Goal: Transaction & Acquisition: Book appointment/travel/reservation

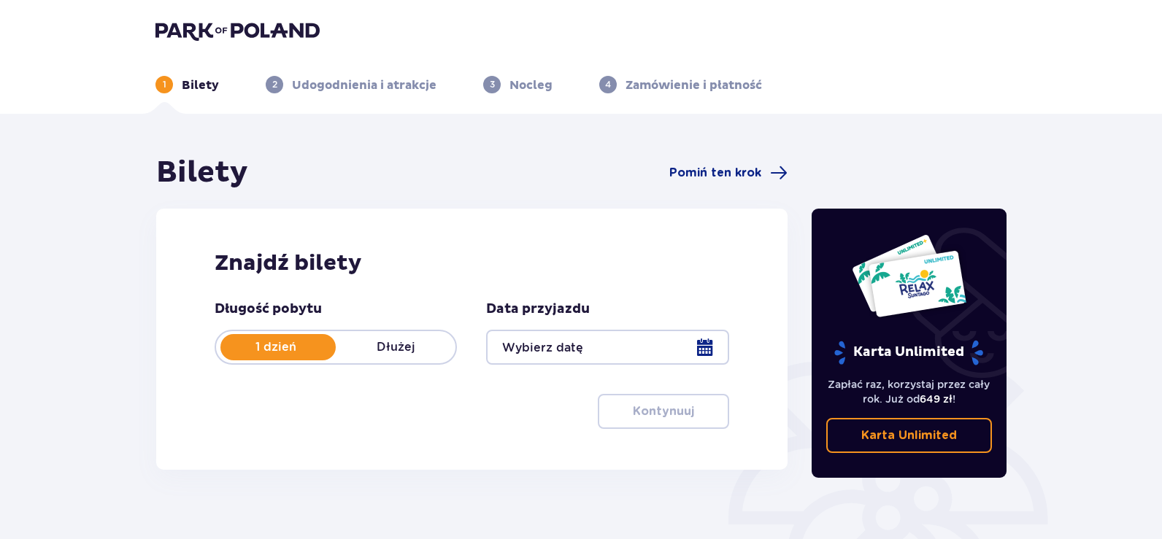
click at [703, 341] on div at bounding box center [607, 347] width 242 height 35
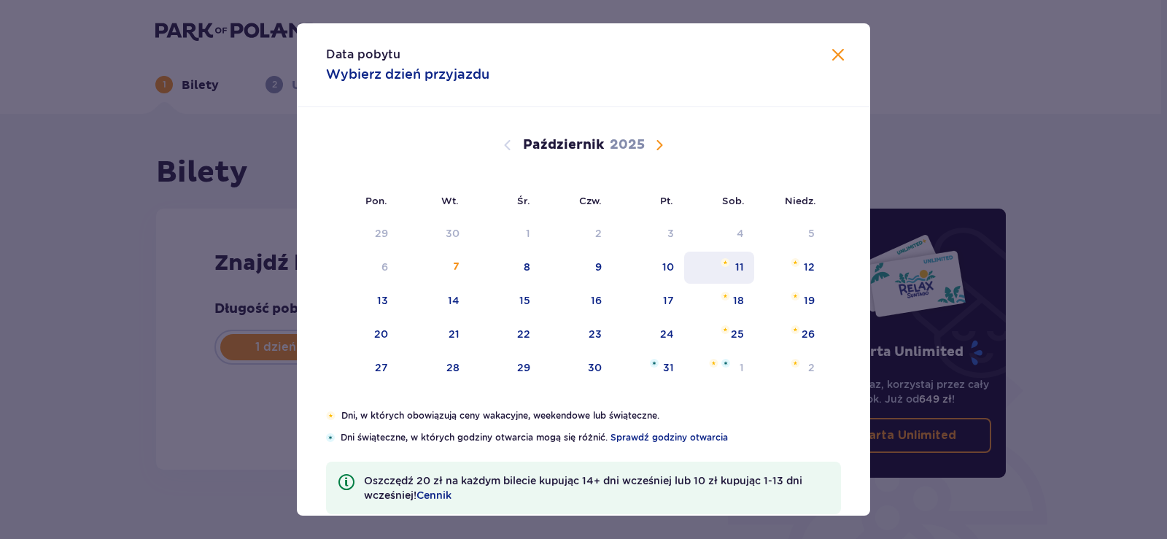
click at [736, 269] on div "11" at bounding box center [739, 267] width 9 height 15
type input "[DATE]"
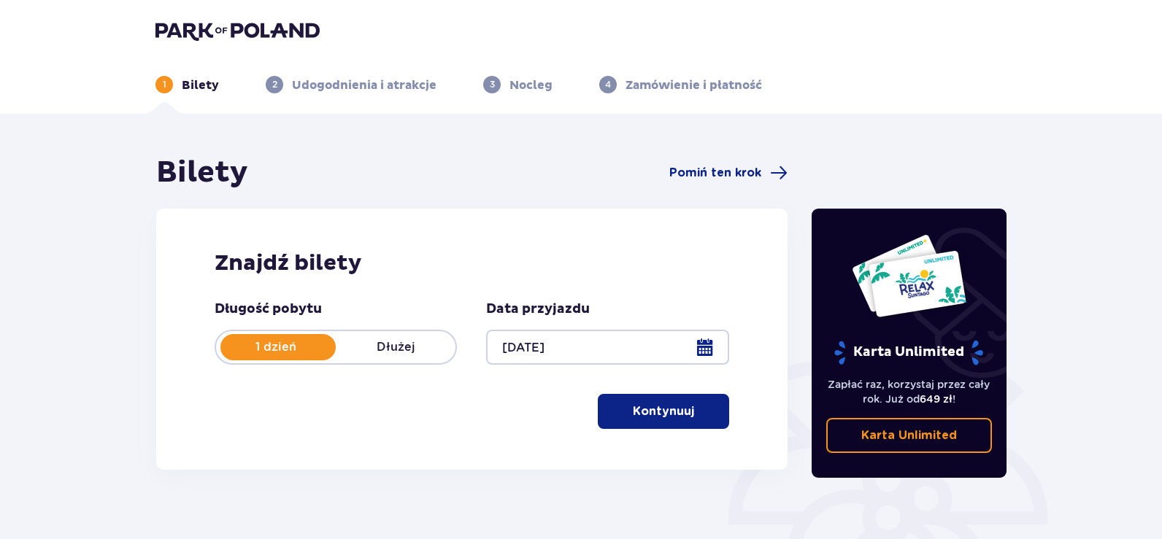
click at [650, 409] on p "Kontynuuj" at bounding box center [663, 411] width 61 height 16
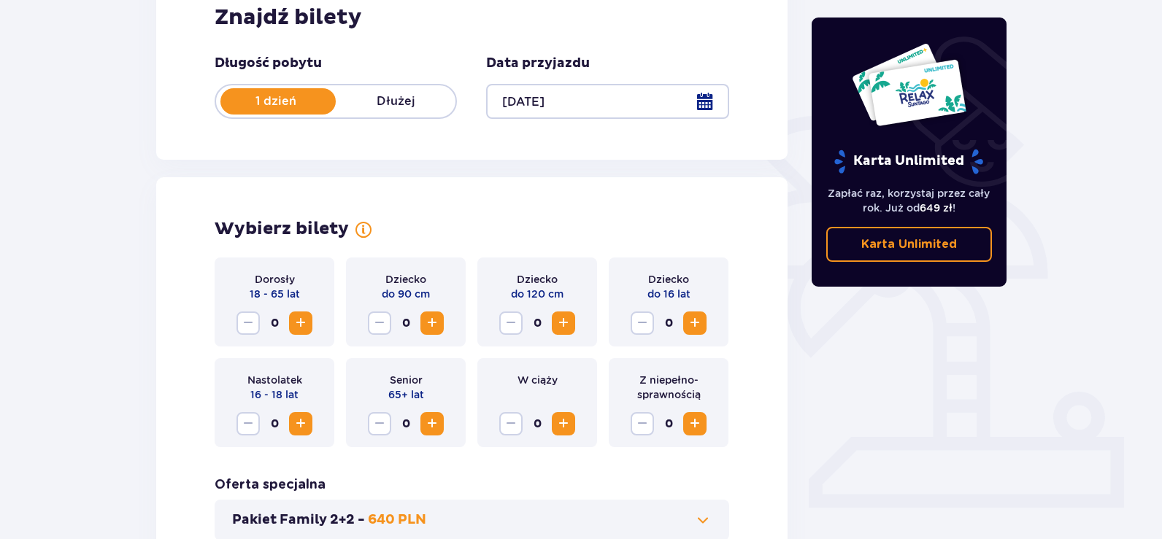
scroll to position [406, 0]
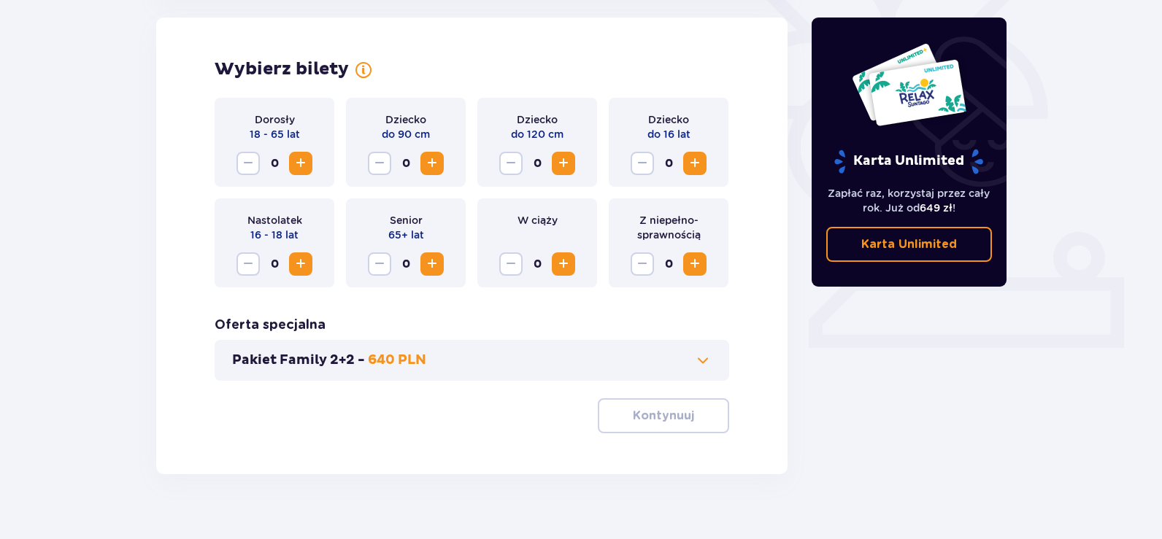
click at [303, 164] on span "Zwiększ" at bounding box center [301, 164] width 18 height 18
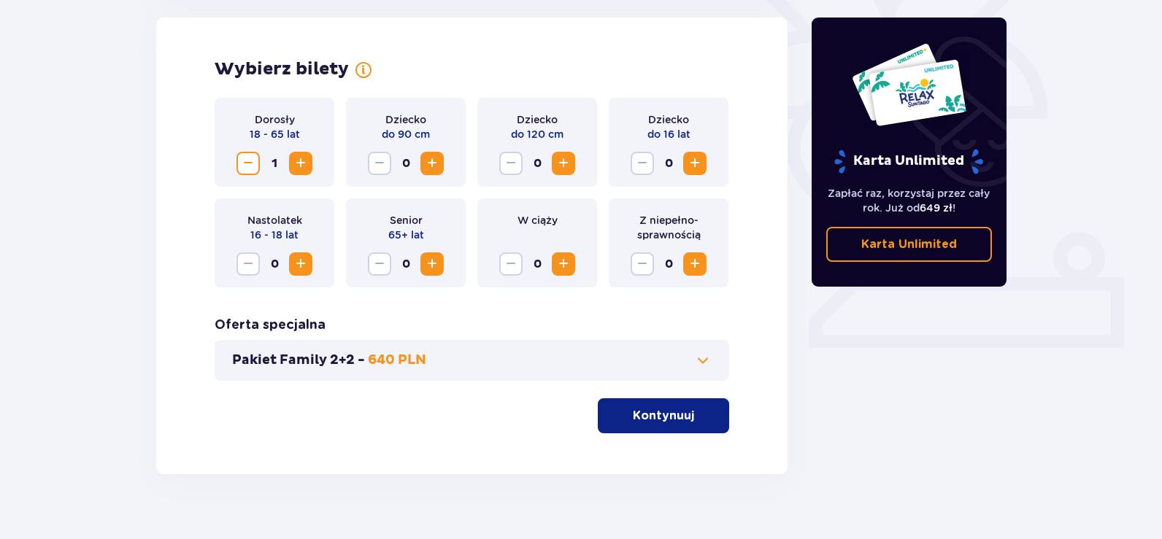
click at [303, 164] on span "Zwiększ" at bounding box center [301, 164] width 18 height 18
click at [395, 355] on p "640 PLN" at bounding box center [397, 361] width 58 height 18
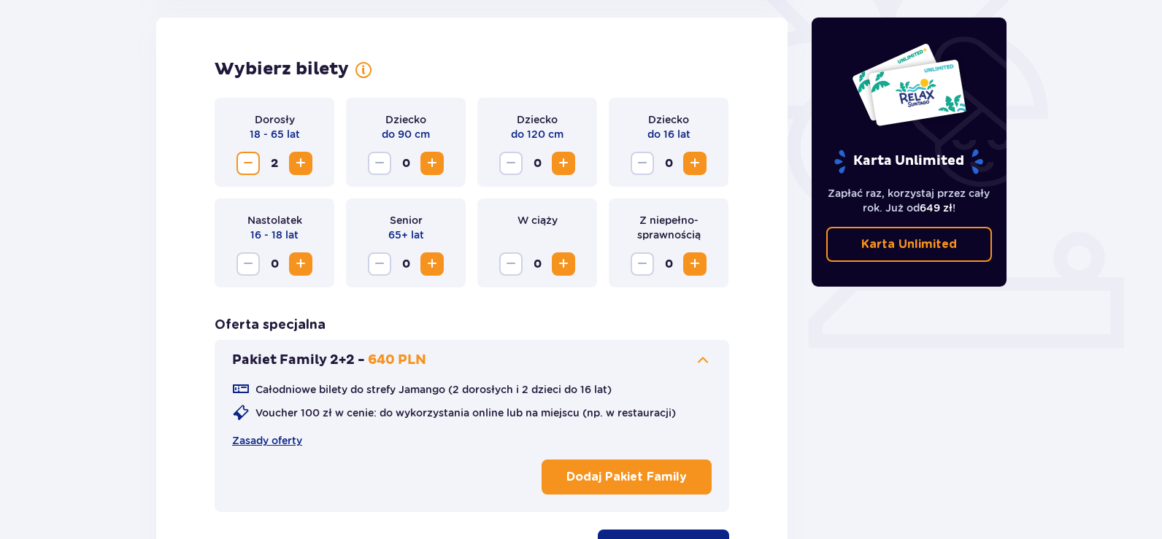
click at [300, 162] on span "Zwiększ" at bounding box center [301, 164] width 18 height 18
click at [244, 161] on span "Zmniejsz" at bounding box center [248, 164] width 18 height 18
click at [246, 161] on span "Zmniejsz" at bounding box center [248, 164] width 18 height 18
click at [28, 304] on div "Bilety Pomiń ten krok Znajdź bilety Długość pobytu 1 dzień Dłużej Data przyjazd…" at bounding box center [581, 200] width 1162 height 985
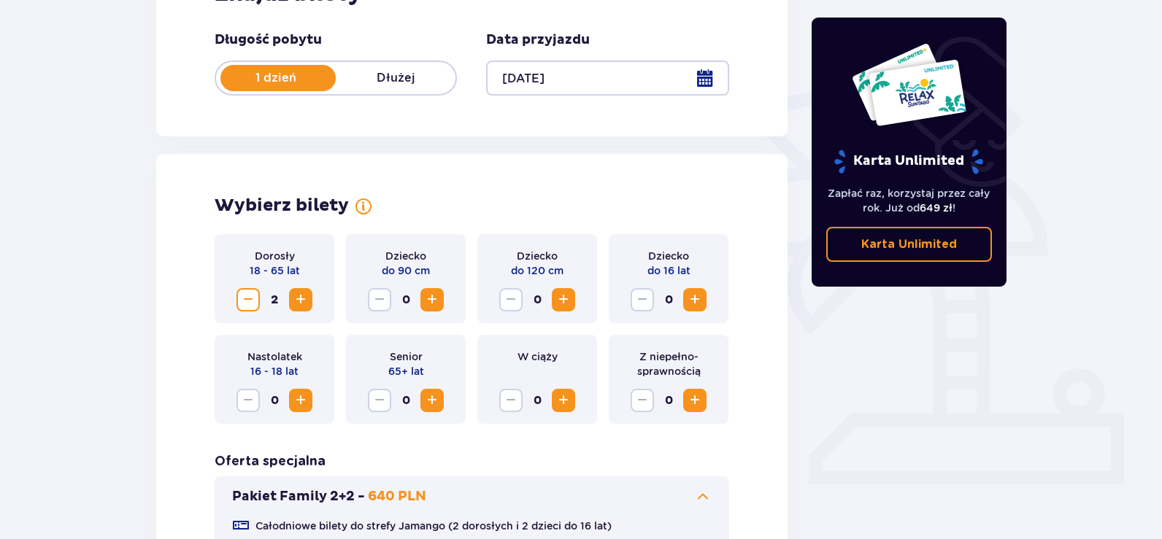
scroll to position [268, 0]
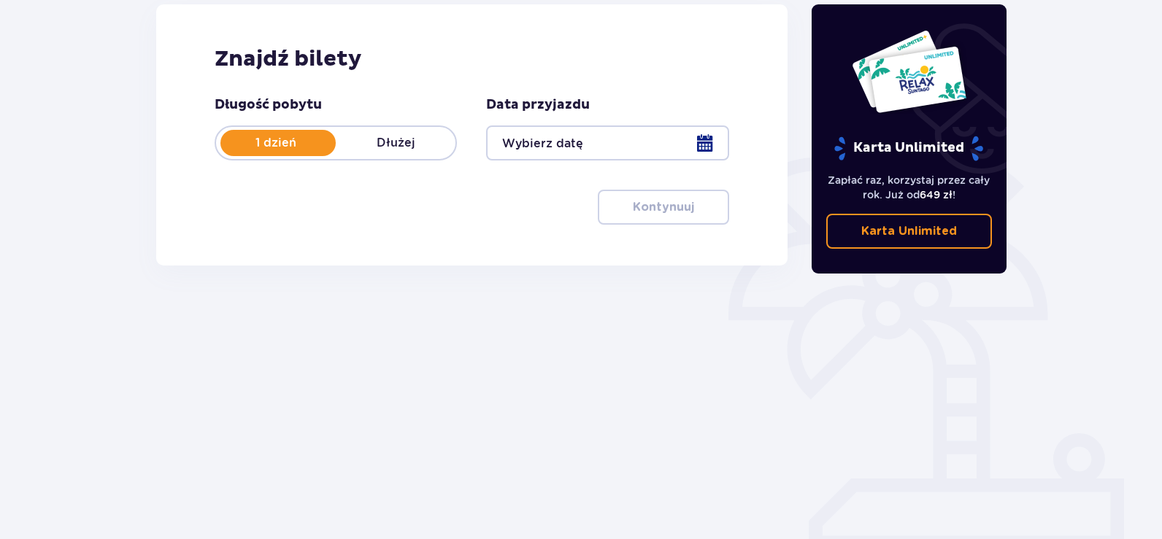
click at [707, 141] on div at bounding box center [607, 143] width 242 height 35
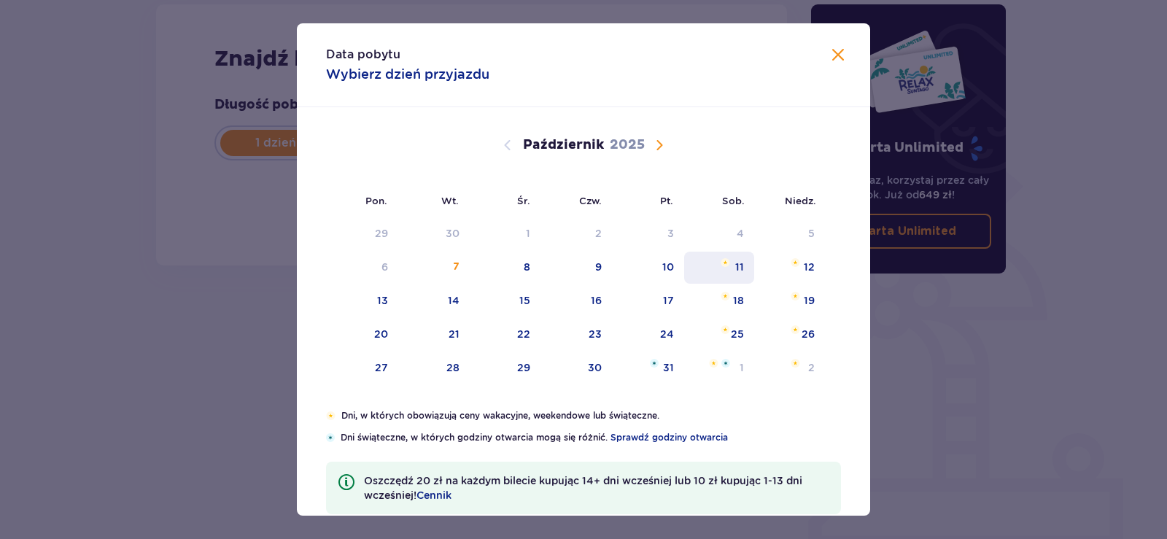
click at [738, 267] on div "11" at bounding box center [739, 267] width 9 height 15
type input "[DATE]"
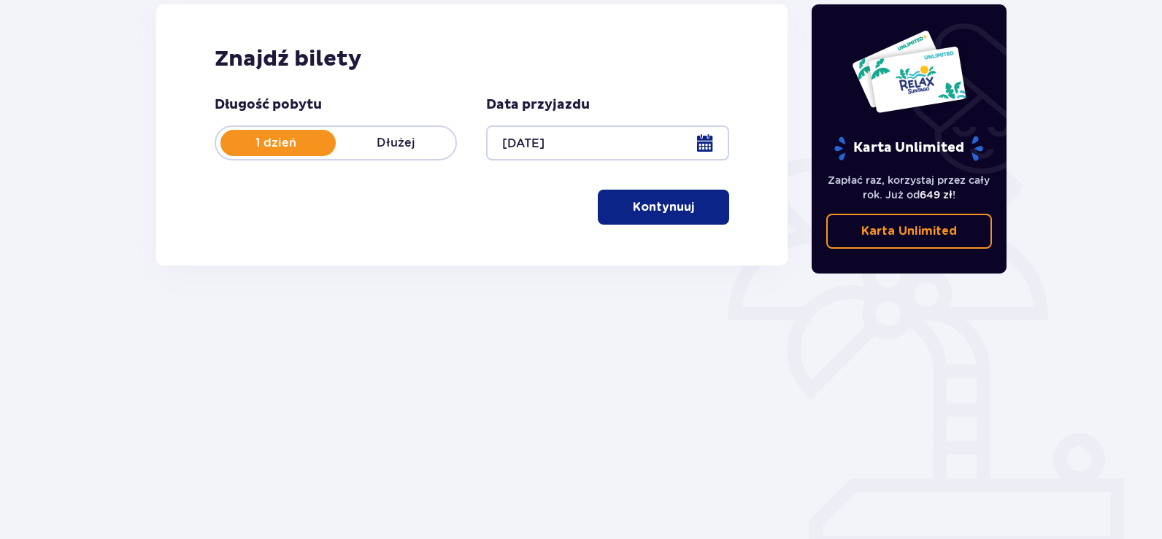
click at [665, 209] on p "Kontynuuj" at bounding box center [663, 207] width 61 height 16
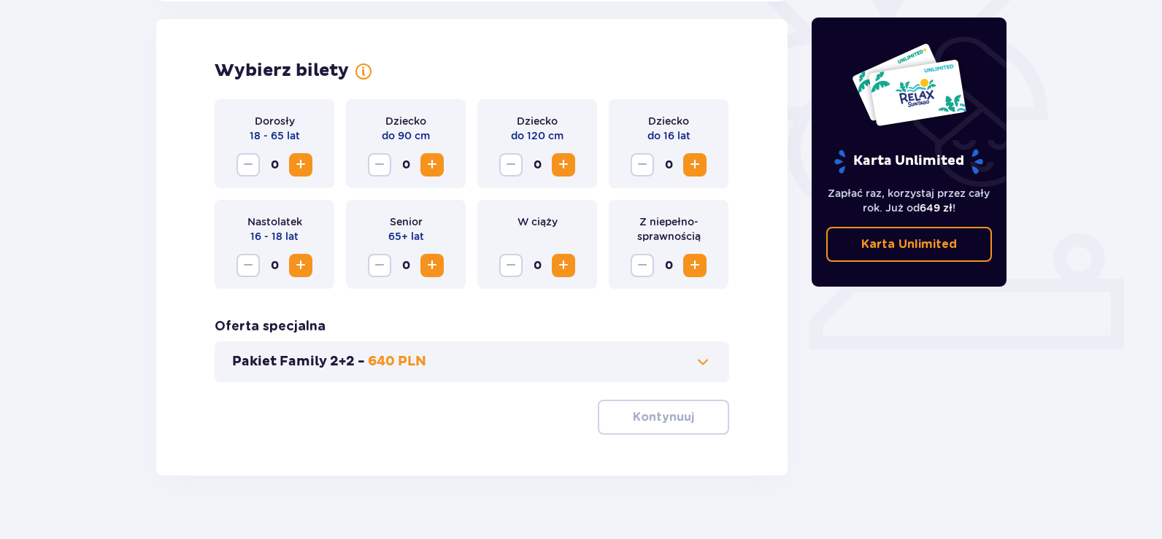
scroll to position [406, 0]
click at [293, 161] on span "Zwiększ" at bounding box center [301, 164] width 18 height 18
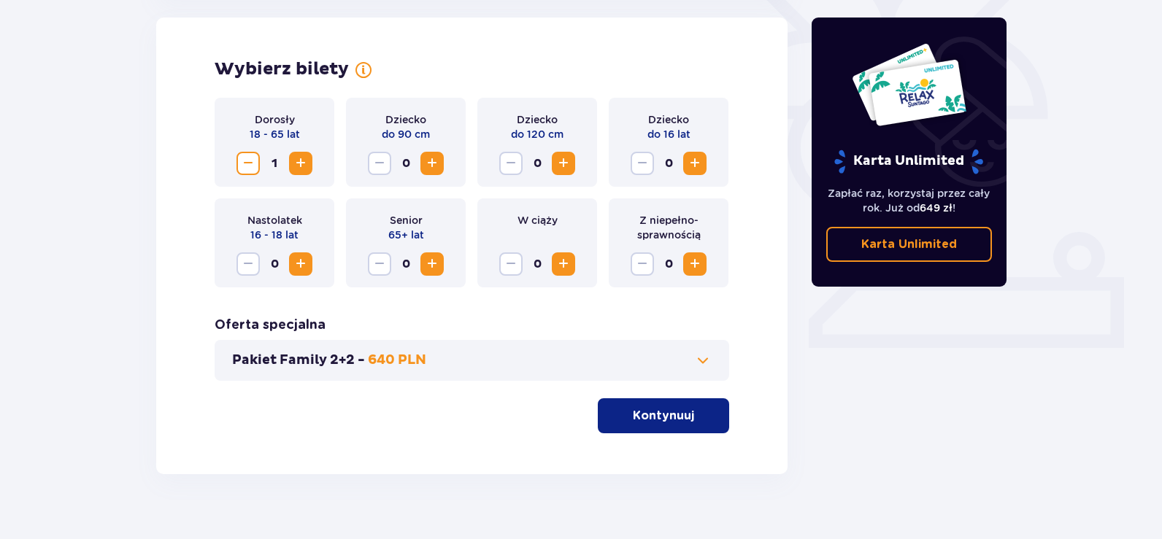
click at [296, 161] on span "Zwiększ" at bounding box center [301, 164] width 18 height 18
click at [667, 417] on p "Kontynuuj" at bounding box center [663, 416] width 61 height 16
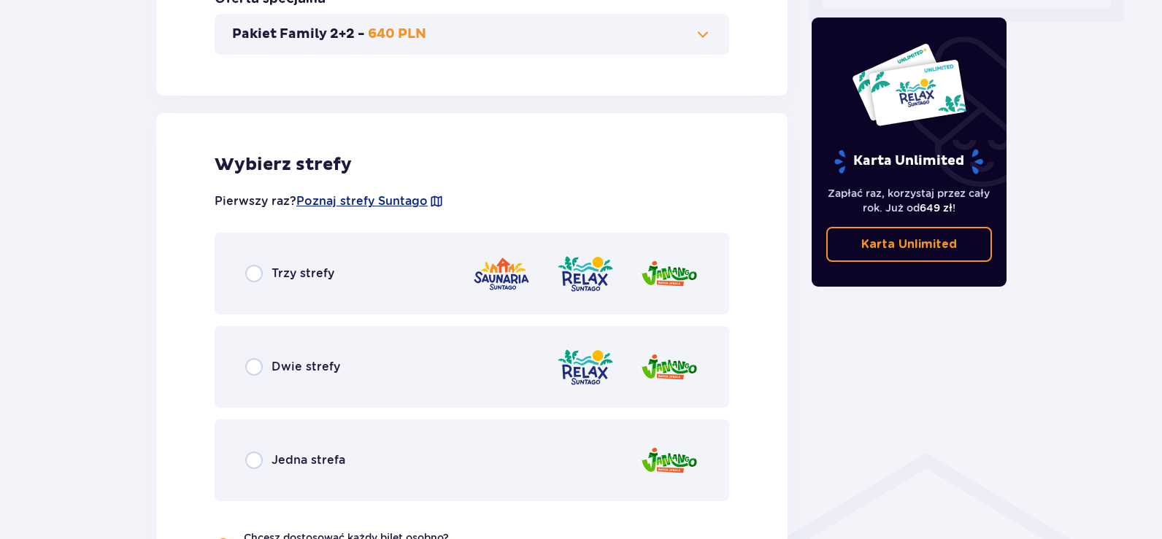
scroll to position [717, 0]
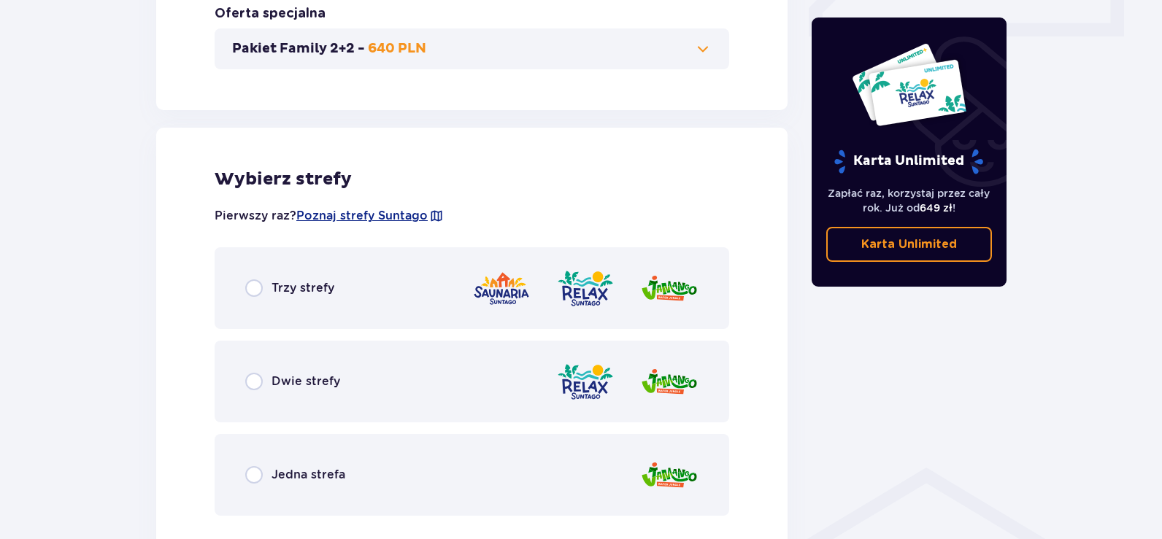
click at [252, 287] on input "radio" at bounding box center [254, 288] width 18 height 18
radio input "true"
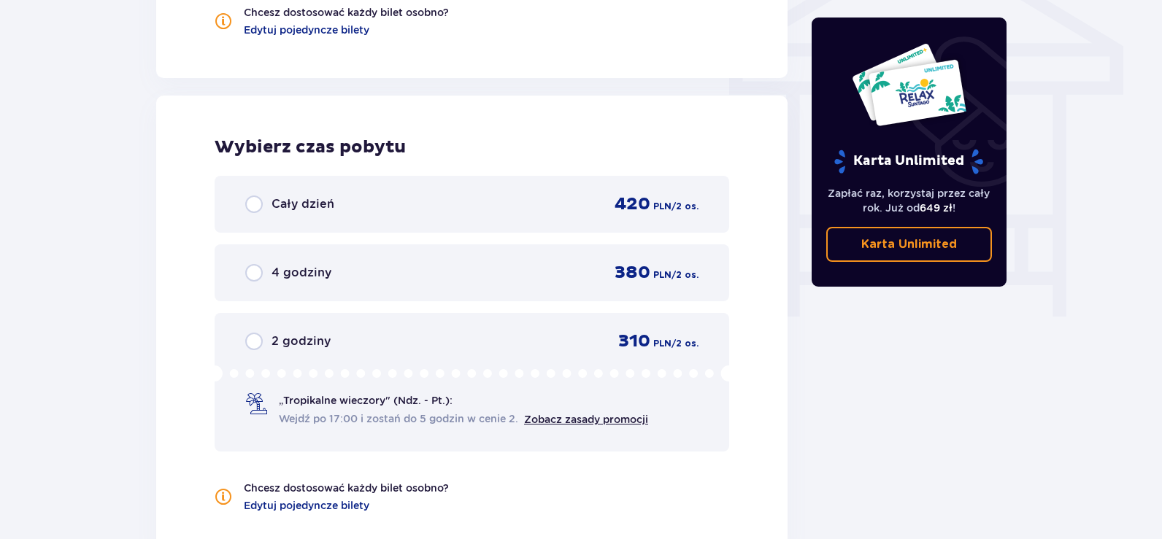
scroll to position [1318, 0]
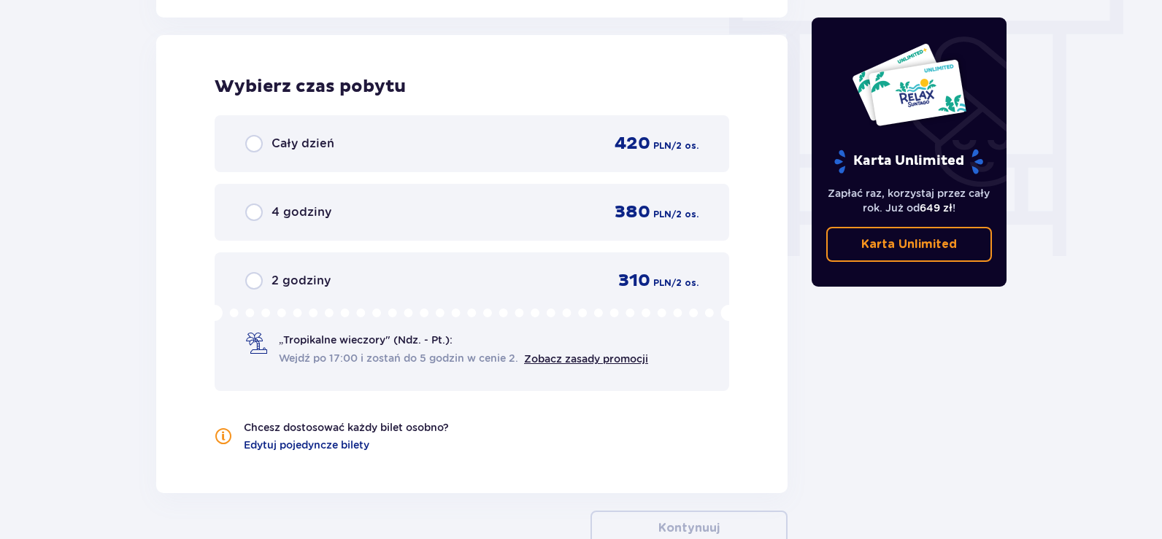
click at [255, 142] on input "radio" at bounding box center [254, 144] width 18 height 18
radio input "true"
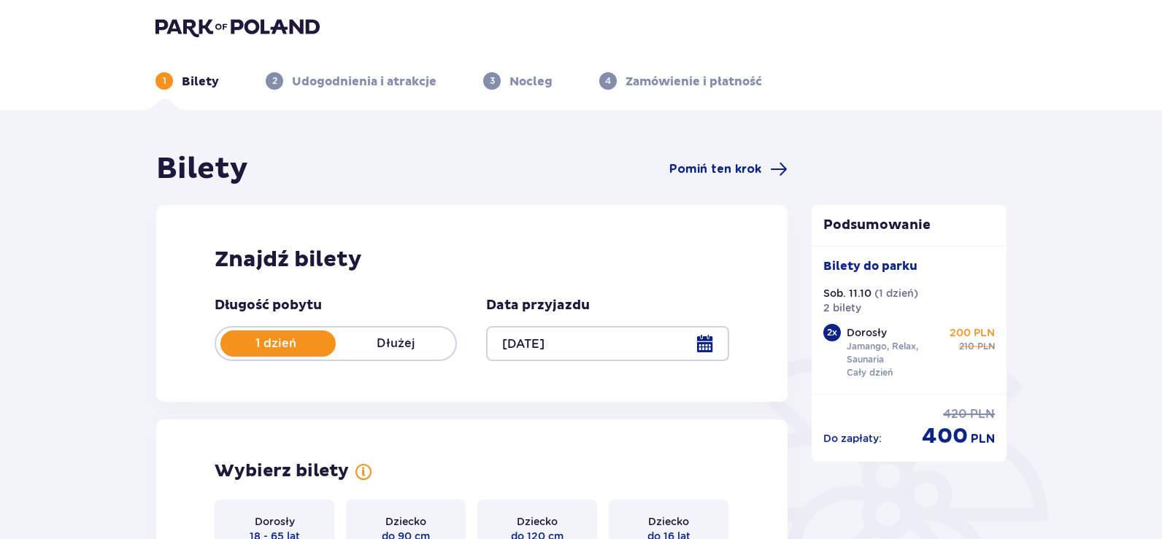
scroll to position [0, 0]
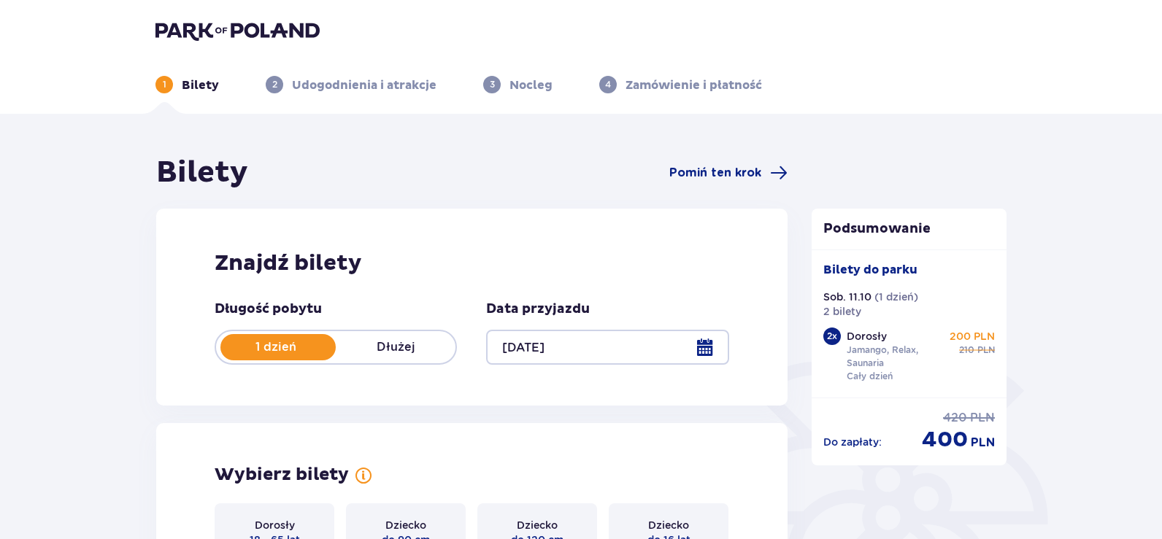
click at [706, 344] on div at bounding box center [607, 347] width 242 height 35
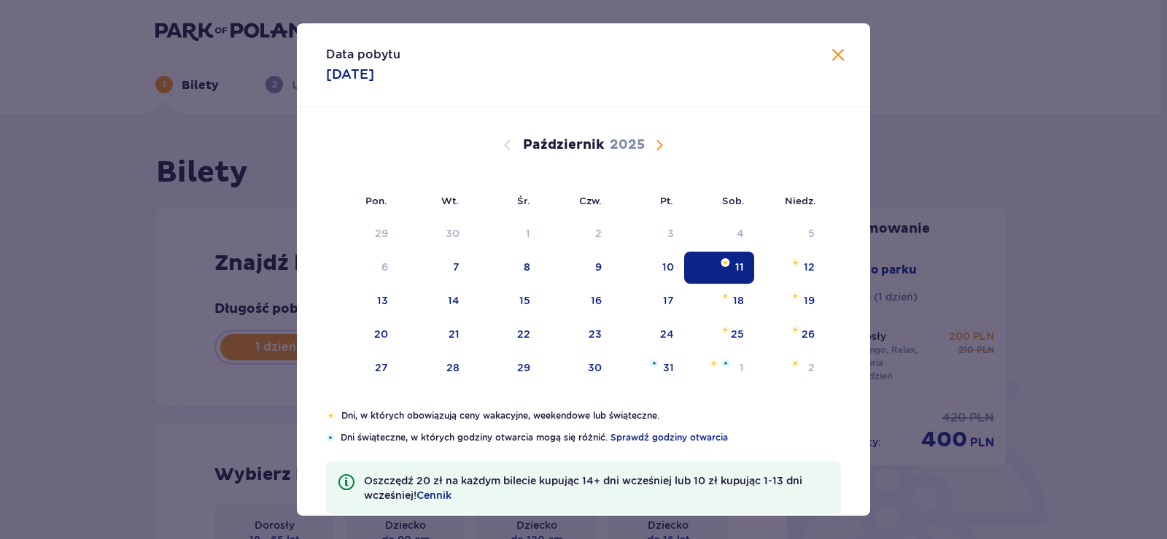
click at [657, 144] on span "Następny miesiąc" at bounding box center [660, 145] width 18 height 18
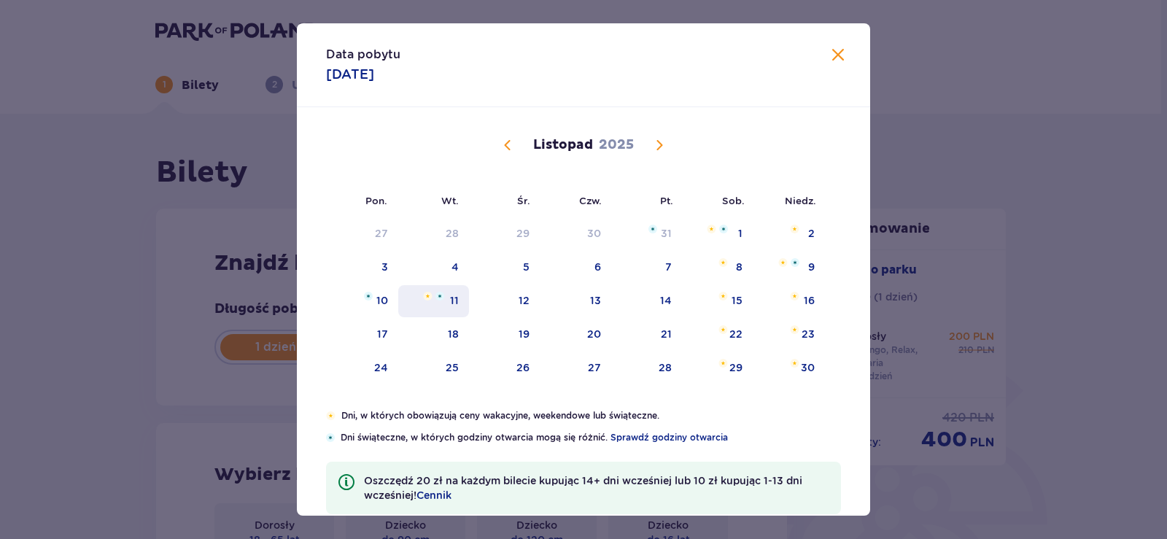
click at [450, 298] on div "11" at bounding box center [454, 300] width 9 height 15
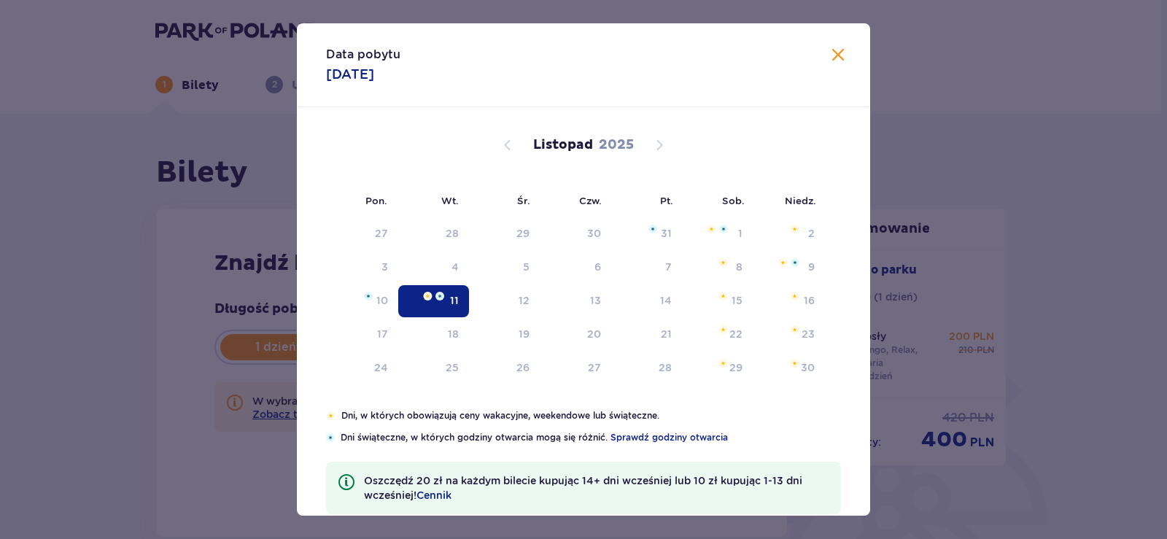
type input "11.11.25"
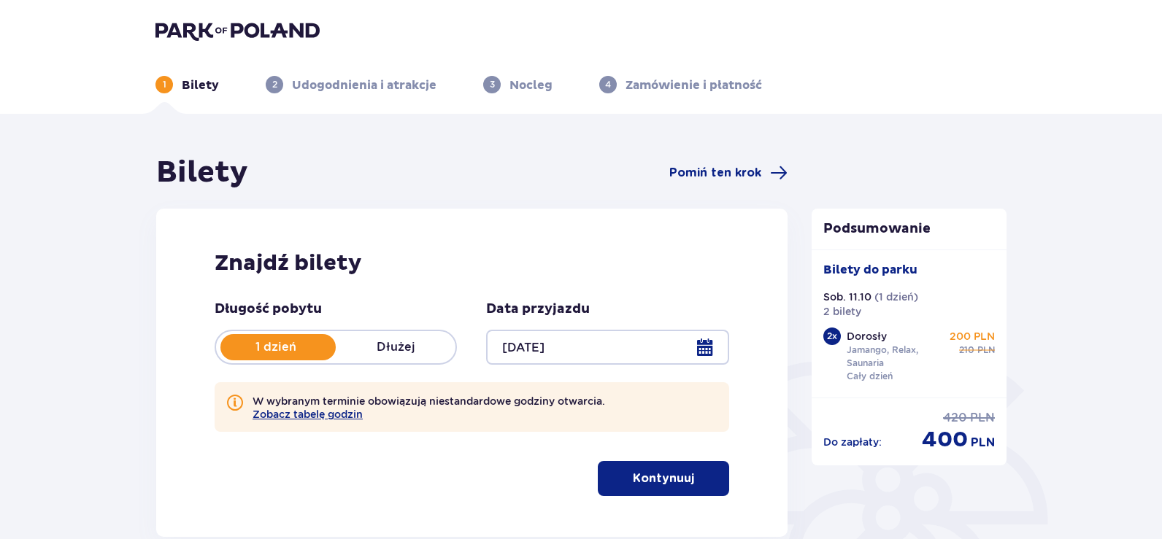
click at [7, 355] on div "Bilety Pomiń ten krok Znajdź bilety Długość pobytu 1 dzień Dłużej Data przyjazd…" at bounding box center [581, 422] width 1162 height 617
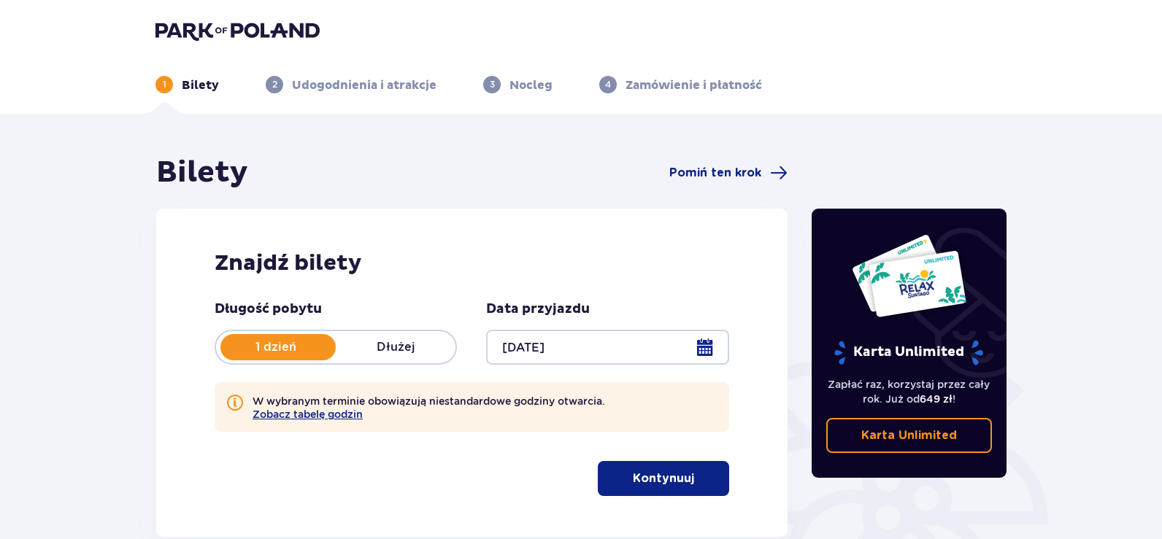
click at [708, 339] on div at bounding box center [607, 347] width 242 height 35
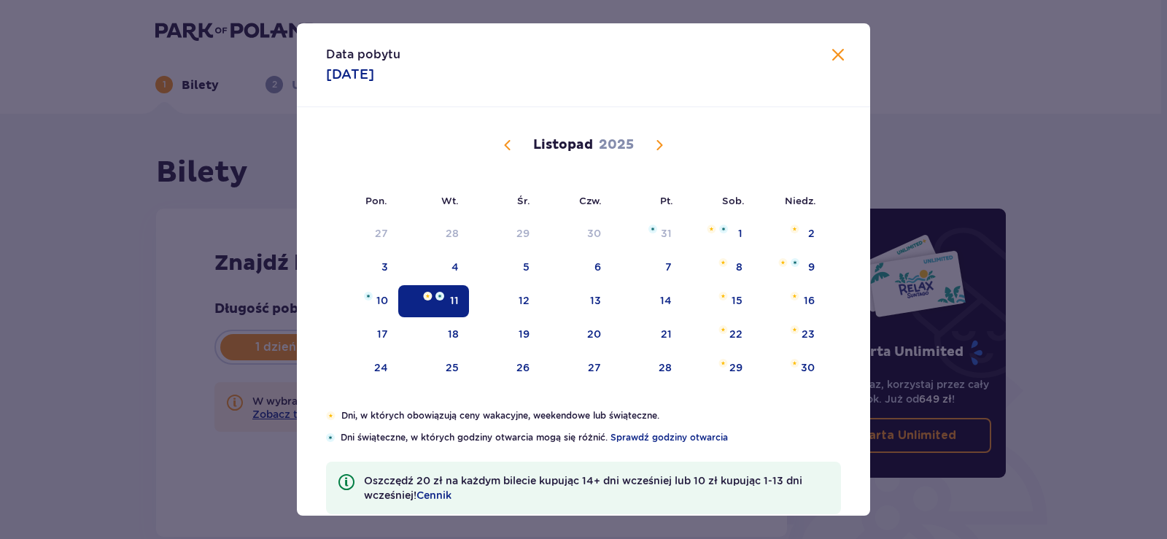
click at [81, 350] on div "Data pobytu 11.11.2025 Pon. Wt. Śr. Czw. Pt. Sob. Niedz. Październik 2025 29 30…" at bounding box center [583, 269] width 1167 height 539
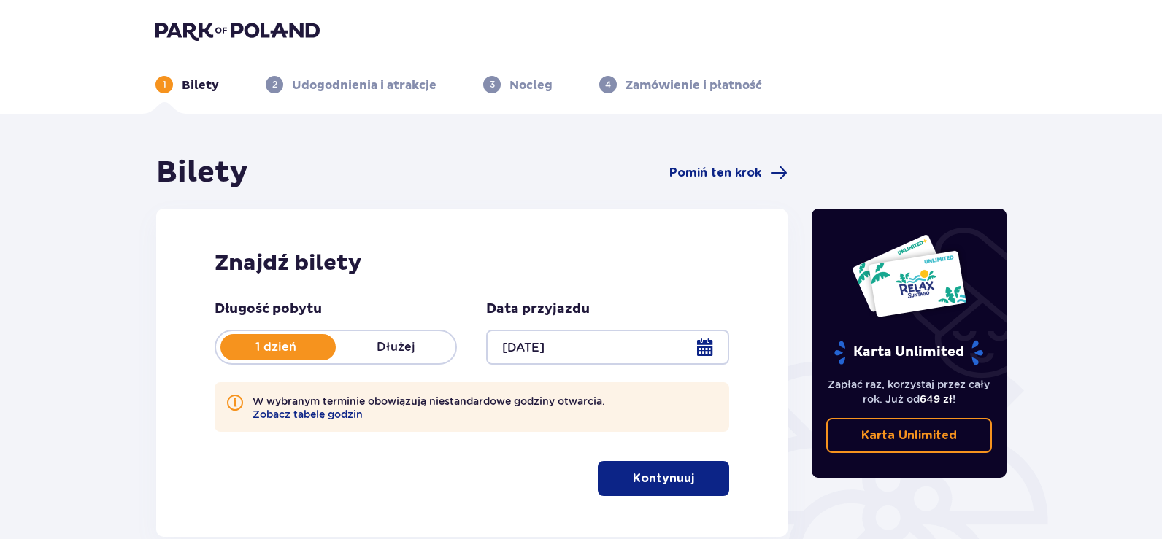
click at [655, 476] on p "Kontynuuj" at bounding box center [663, 479] width 61 height 16
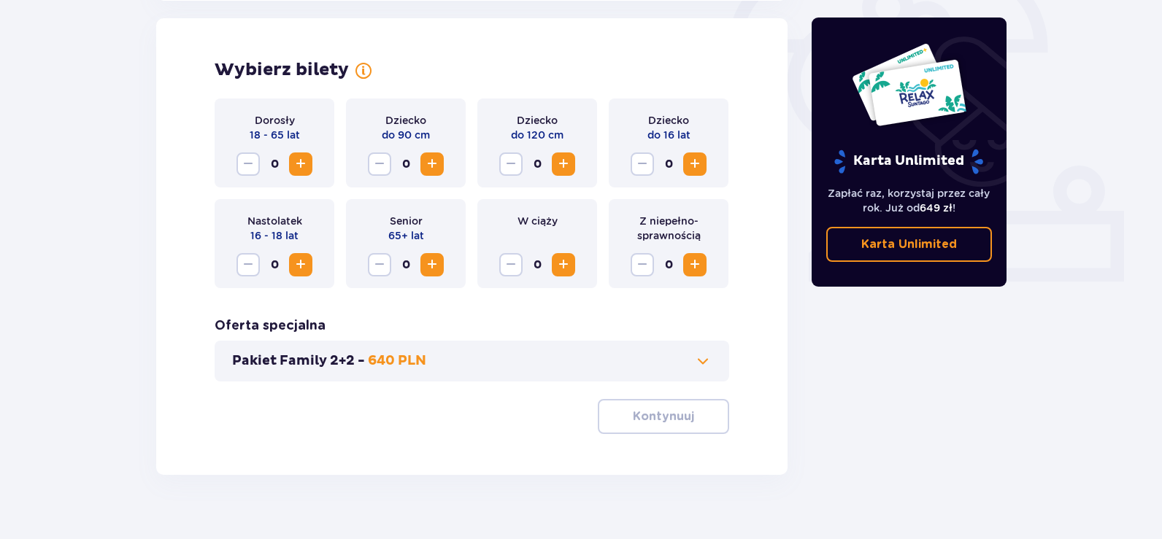
scroll to position [473, 0]
click at [299, 163] on span "Zwiększ" at bounding box center [301, 164] width 18 height 18
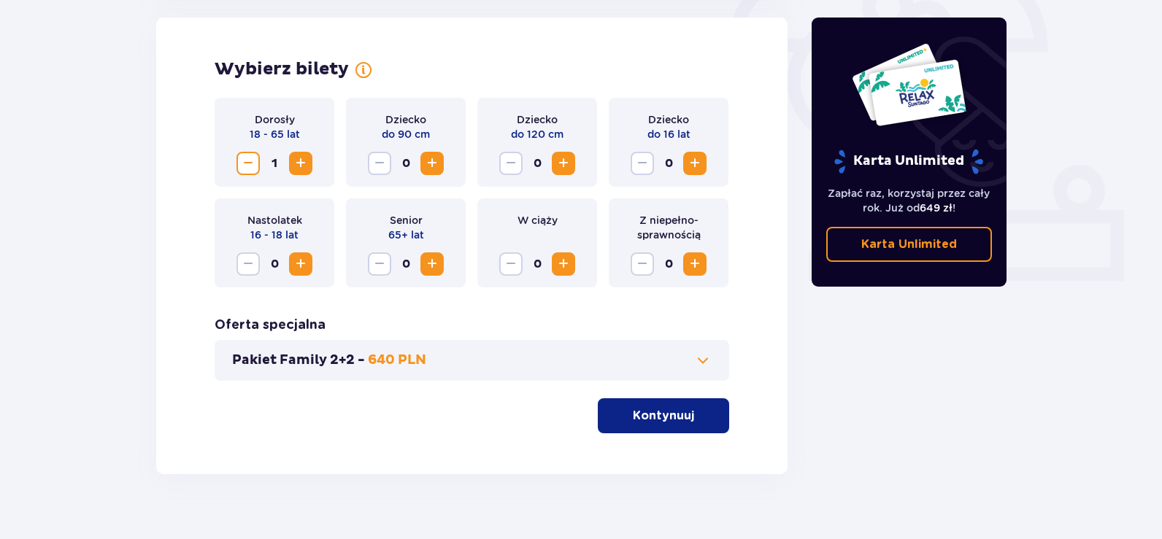
click at [299, 163] on span "Zwiększ" at bounding box center [301, 164] width 18 height 18
click at [660, 417] on p "Kontynuuj" at bounding box center [663, 416] width 61 height 16
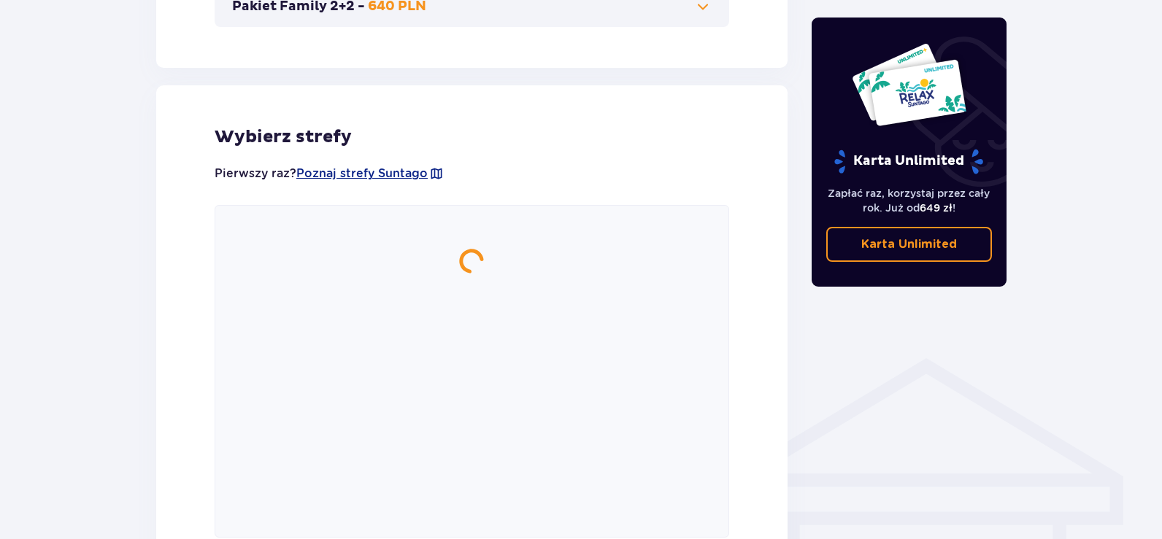
scroll to position [877, 0]
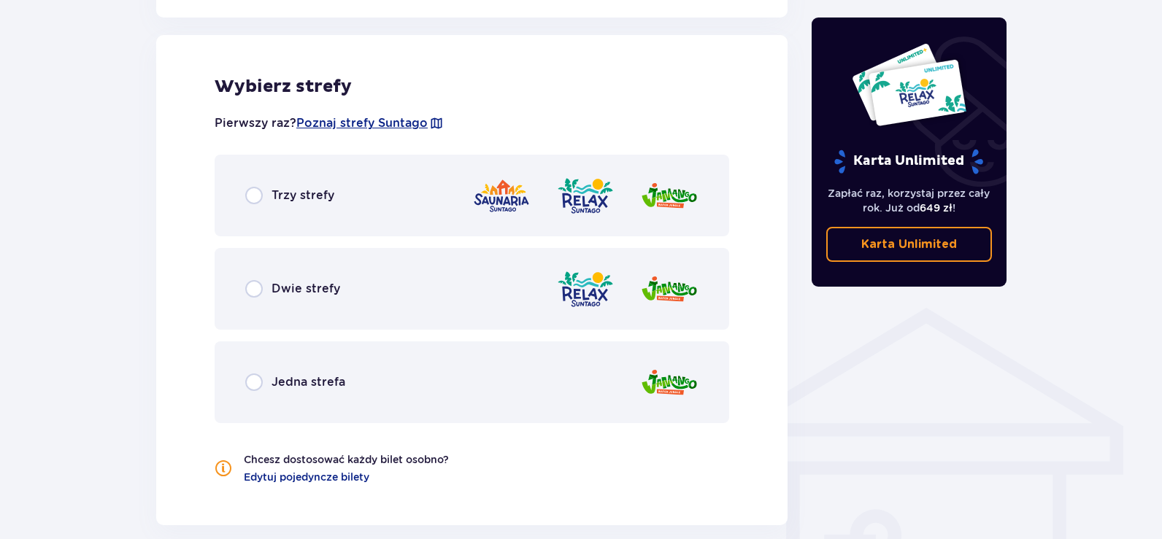
click at [253, 196] on input "radio" at bounding box center [254, 196] width 18 height 18
radio input "true"
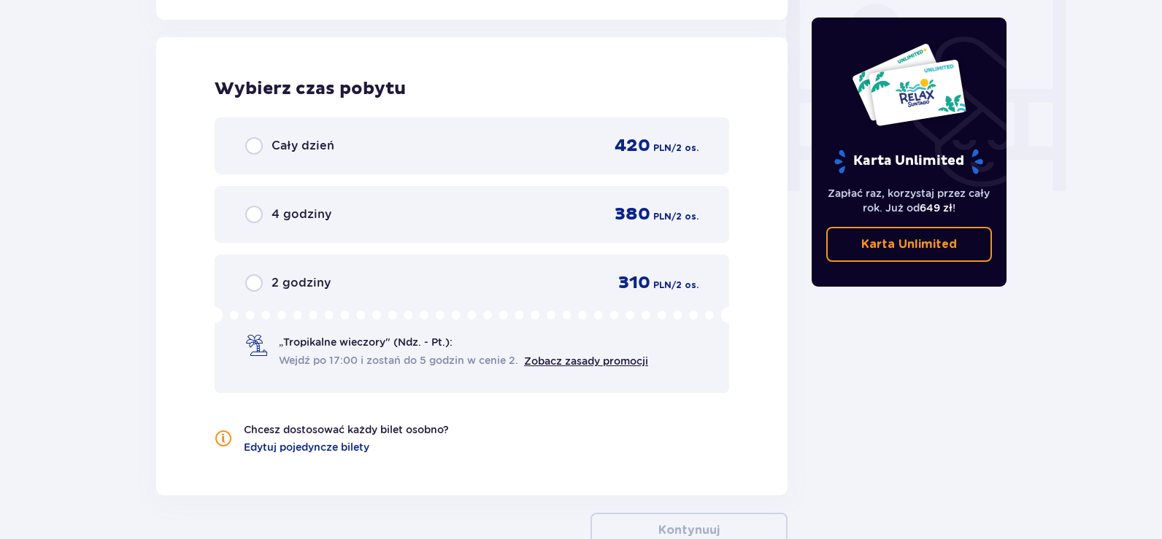
scroll to position [1385, 0]
click at [254, 142] on input "radio" at bounding box center [254, 144] width 18 height 18
radio input "true"
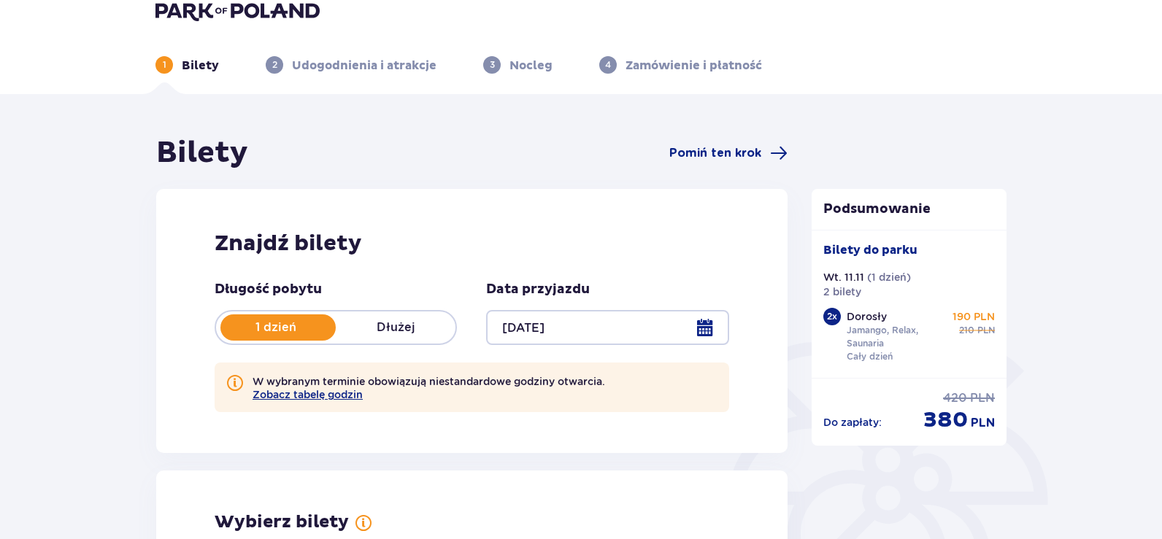
scroll to position [0, 0]
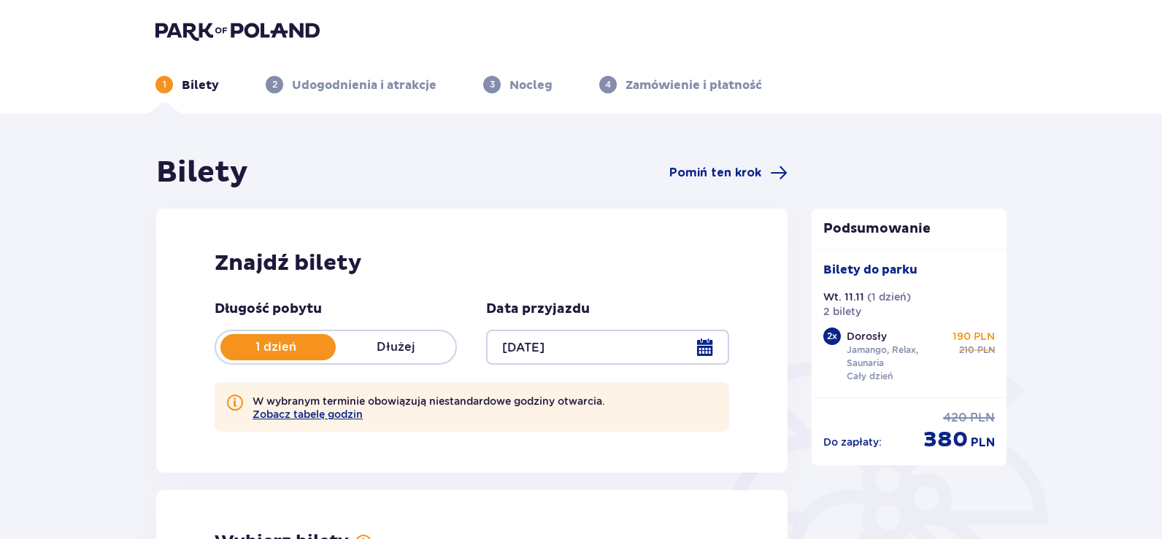
click at [706, 343] on div at bounding box center [607, 347] width 242 height 35
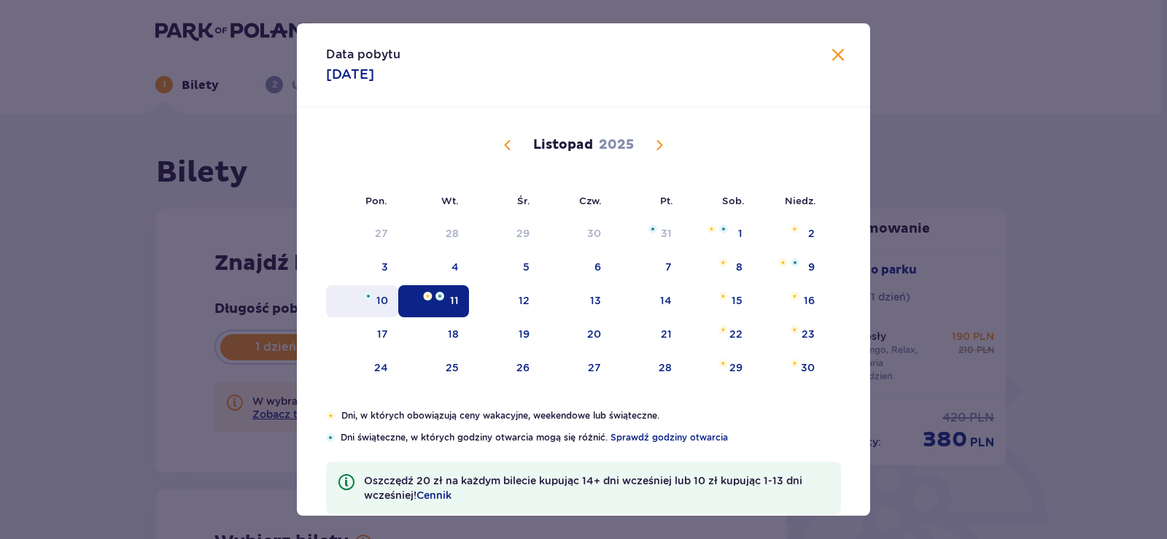
click at [380, 301] on div "10" at bounding box center [383, 300] width 12 height 15
type input "10.11.25"
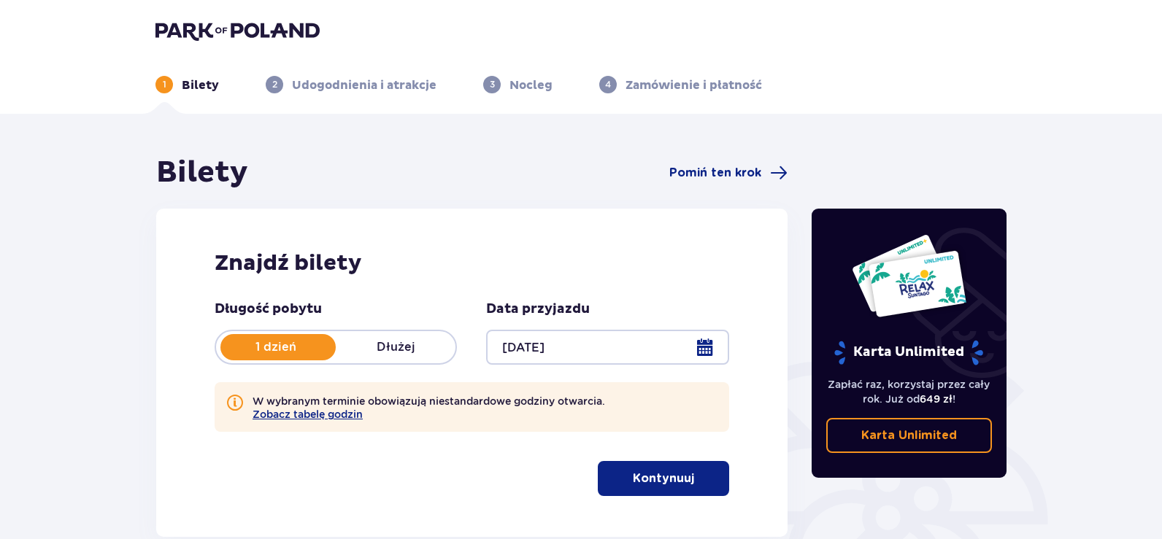
click at [665, 476] on p "Kontynuuj" at bounding box center [663, 479] width 61 height 16
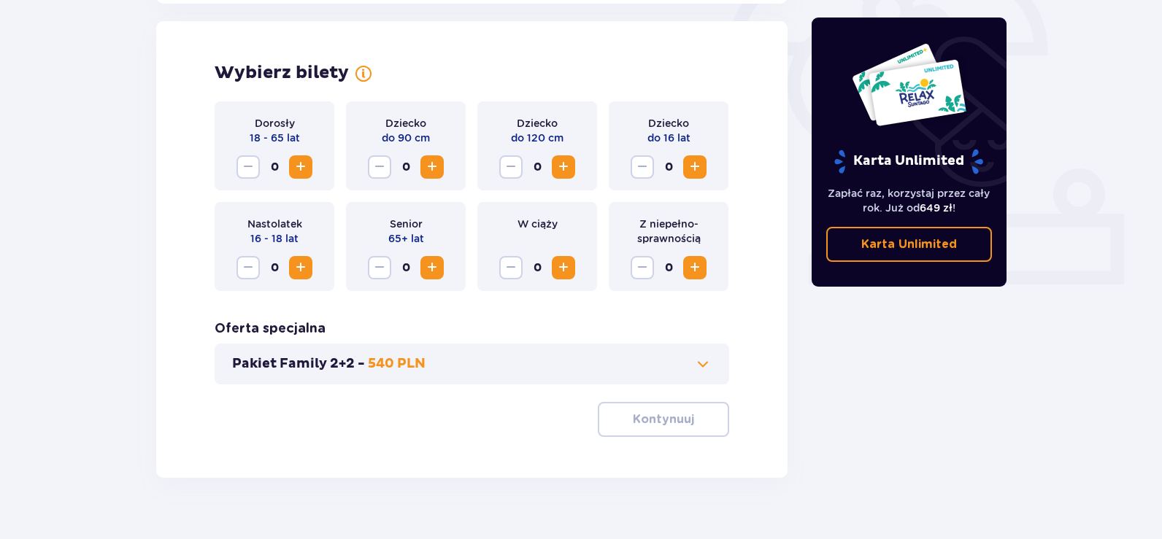
scroll to position [473, 0]
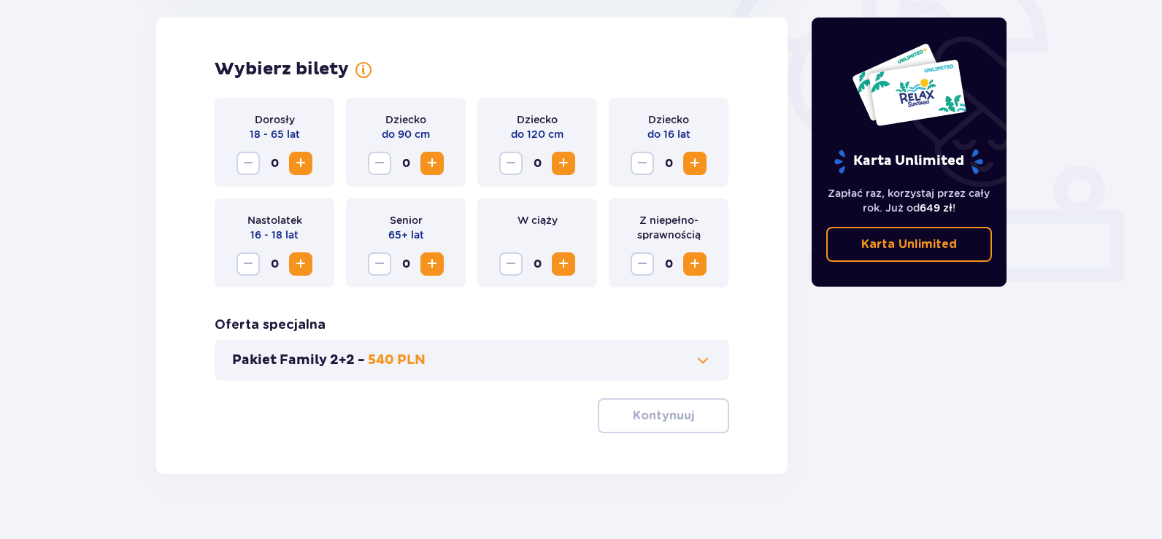
click at [298, 163] on span "Zwiększ" at bounding box center [301, 164] width 18 height 18
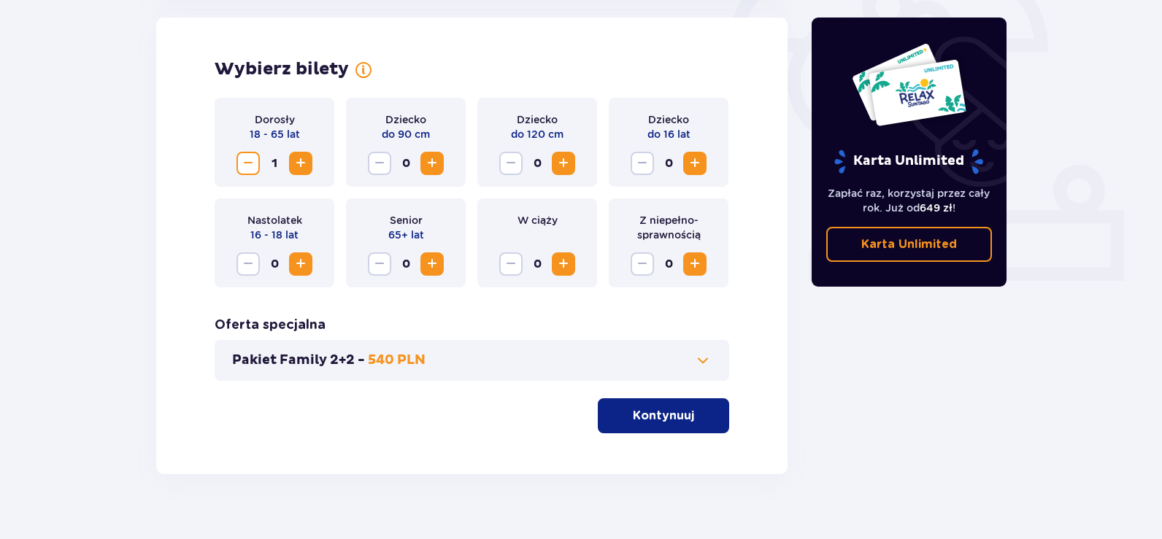
click at [298, 163] on span "Zwiększ" at bounding box center [301, 164] width 18 height 18
click at [668, 417] on p "Kontynuuj" at bounding box center [663, 416] width 61 height 16
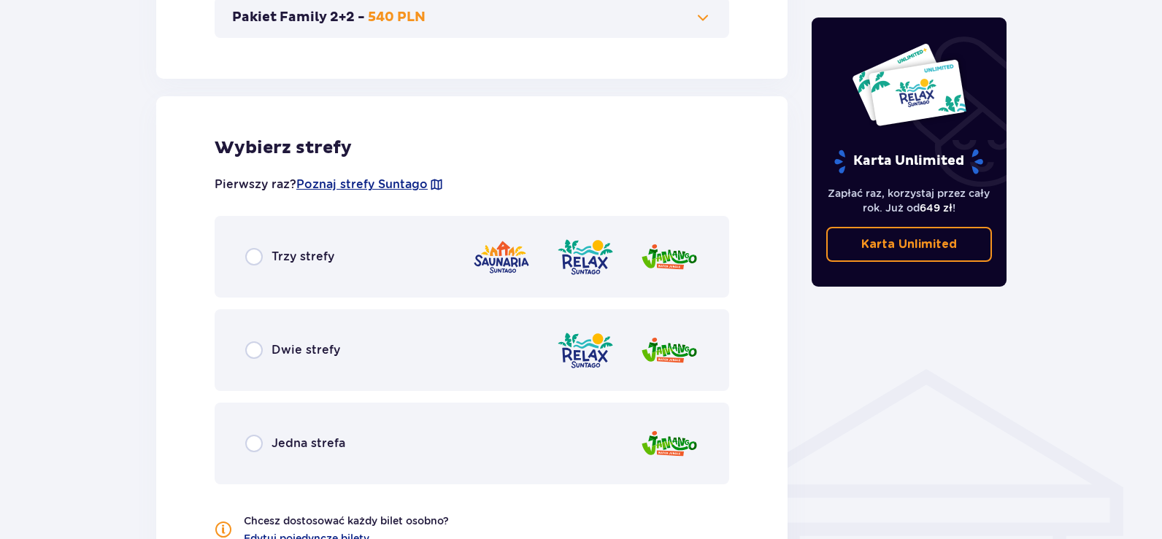
scroll to position [877, 0]
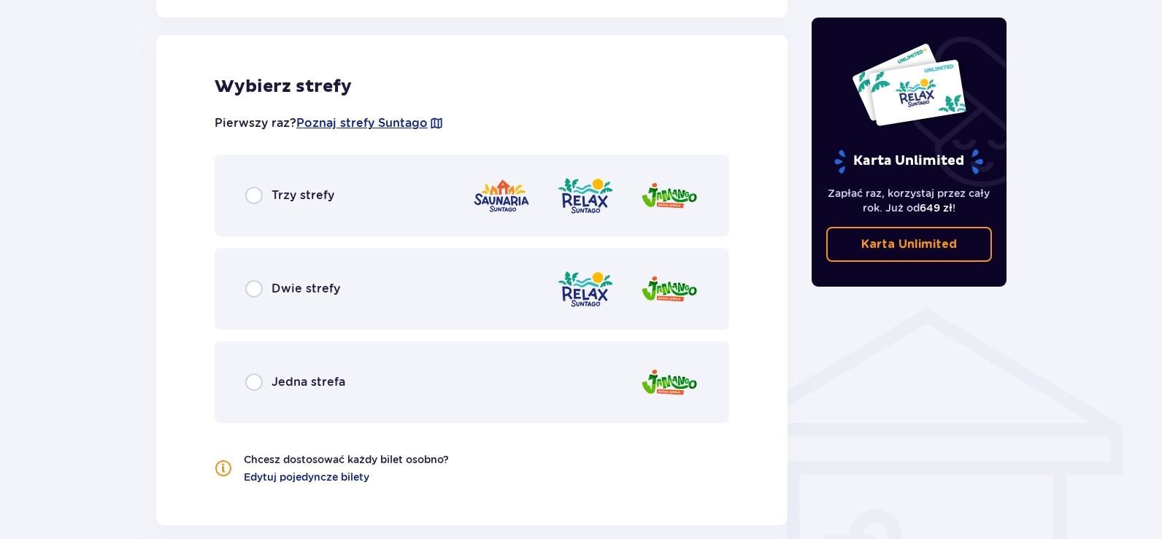
click at [252, 200] on input "radio" at bounding box center [254, 196] width 18 height 18
radio input "true"
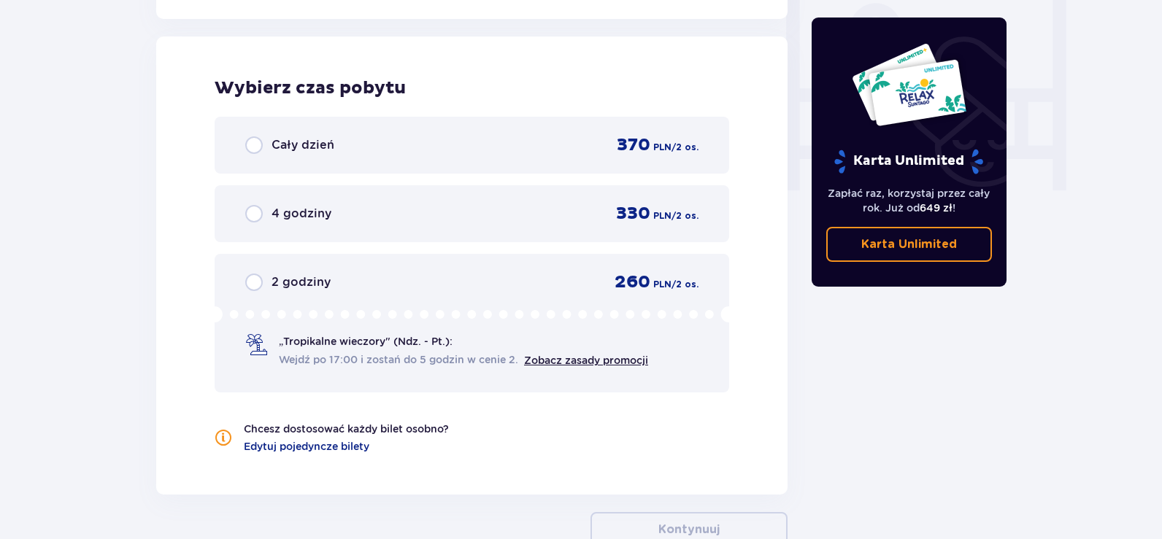
scroll to position [1385, 0]
click at [253, 146] on input "radio" at bounding box center [254, 144] width 18 height 18
radio input "true"
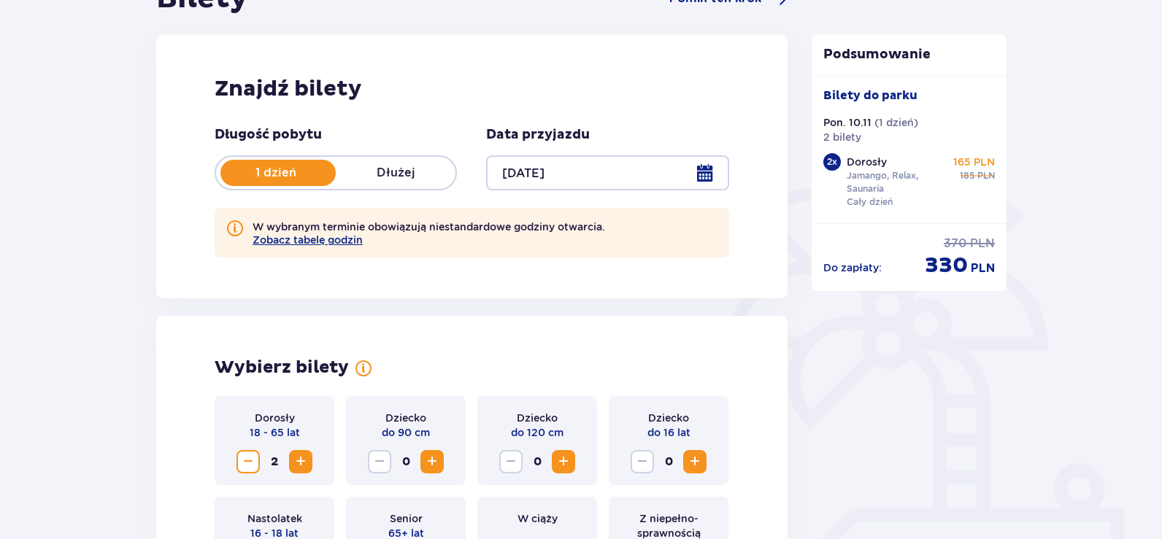
scroll to position [0, 0]
